Goal: Task Accomplishment & Management: Manage account settings

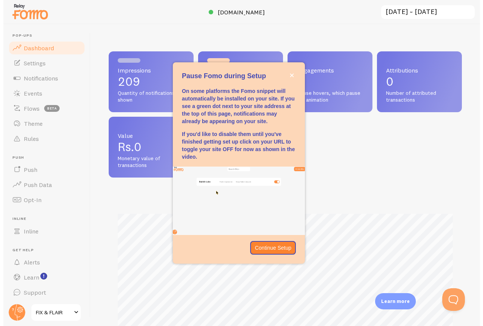
scroll to position [198, 354]
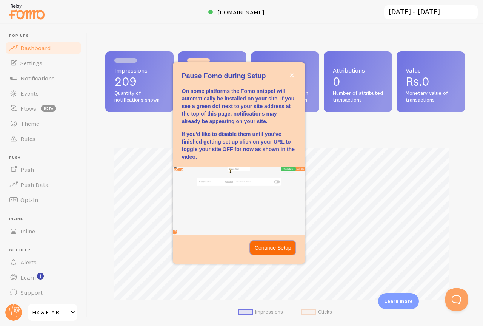
click at [270, 246] on p "Continue Setup" at bounding box center [273, 248] width 37 height 8
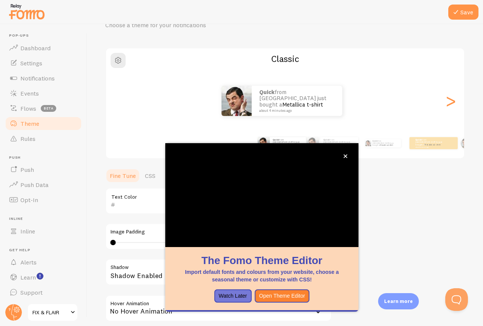
scroll to position [40, 0]
click at [40, 64] on span "Settings" at bounding box center [31, 63] width 22 height 8
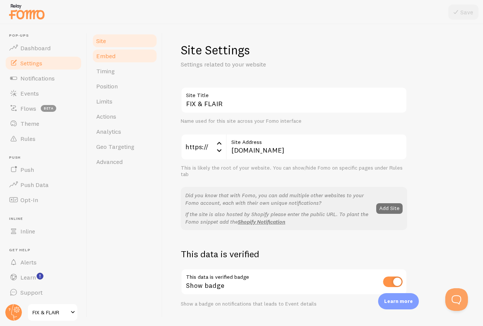
click at [127, 60] on link "Embed" at bounding box center [125, 55] width 66 height 15
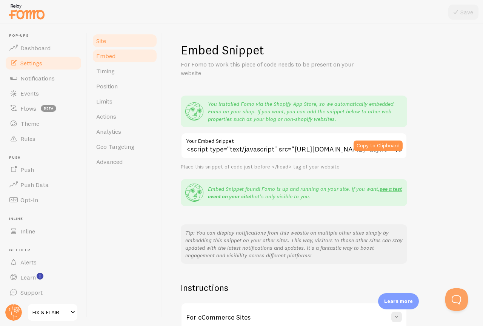
click at [125, 45] on link "Site" at bounding box center [125, 40] width 66 height 15
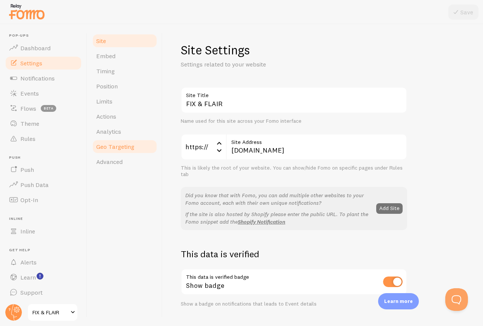
click at [117, 141] on link "Geo Targeting" at bounding box center [125, 146] width 66 height 15
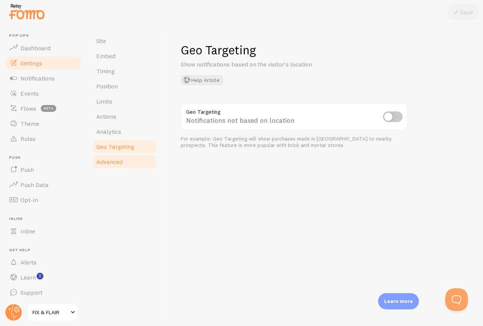
click at [120, 159] on span "Advanced" at bounding box center [109, 162] width 26 height 8
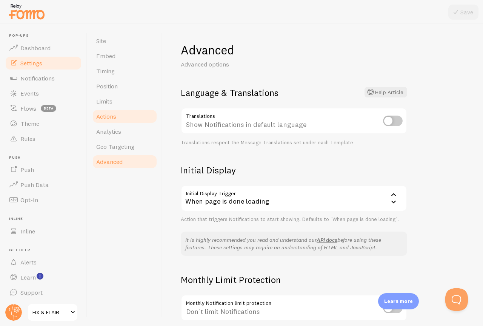
click at [124, 118] on link "Actions" at bounding box center [125, 116] width 66 height 15
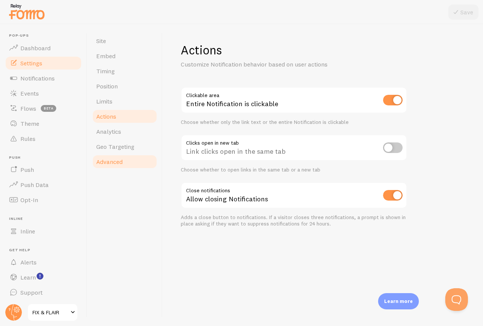
click at [124, 161] on link "Advanced" at bounding box center [125, 161] width 66 height 15
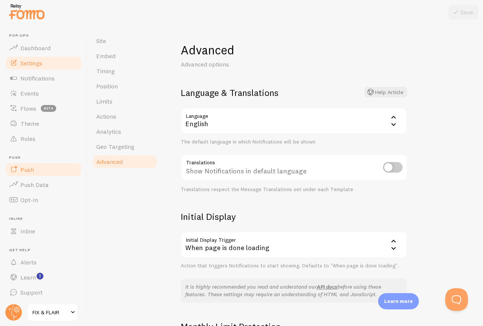
click at [36, 171] on link "Push" at bounding box center [44, 169] width 78 height 15
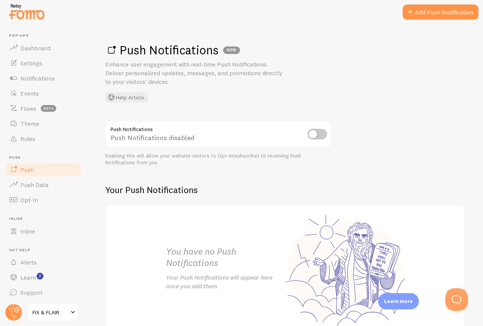
scroll to position [1, 0]
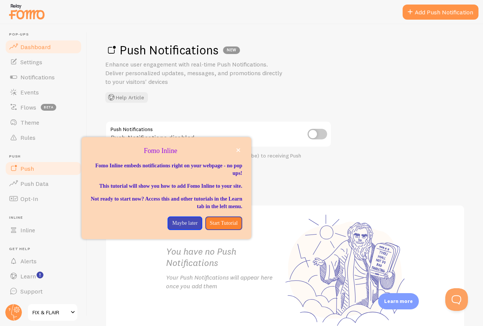
click at [54, 43] on link "Dashboard" at bounding box center [44, 46] width 78 height 15
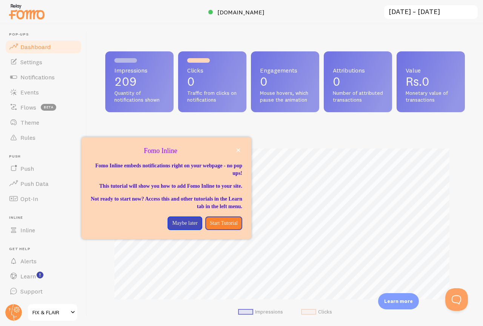
scroll to position [198, 354]
click at [189, 227] on p "Maybe later" at bounding box center [184, 223] width 25 height 8
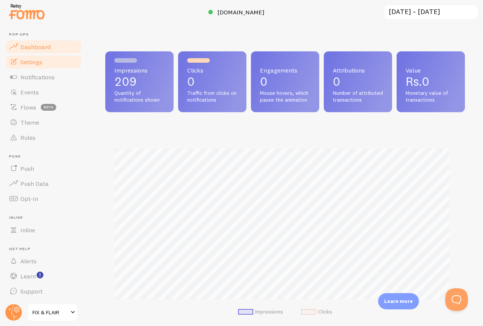
click at [47, 65] on link "Settings" at bounding box center [44, 61] width 78 height 15
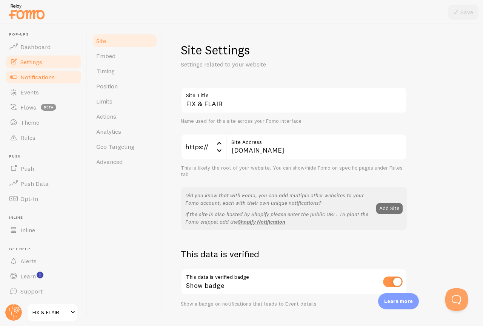
click at [45, 74] on span "Notifications" at bounding box center [37, 77] width 34 height 8
